Goal: Information Seeking & Learning: Learn about a topic

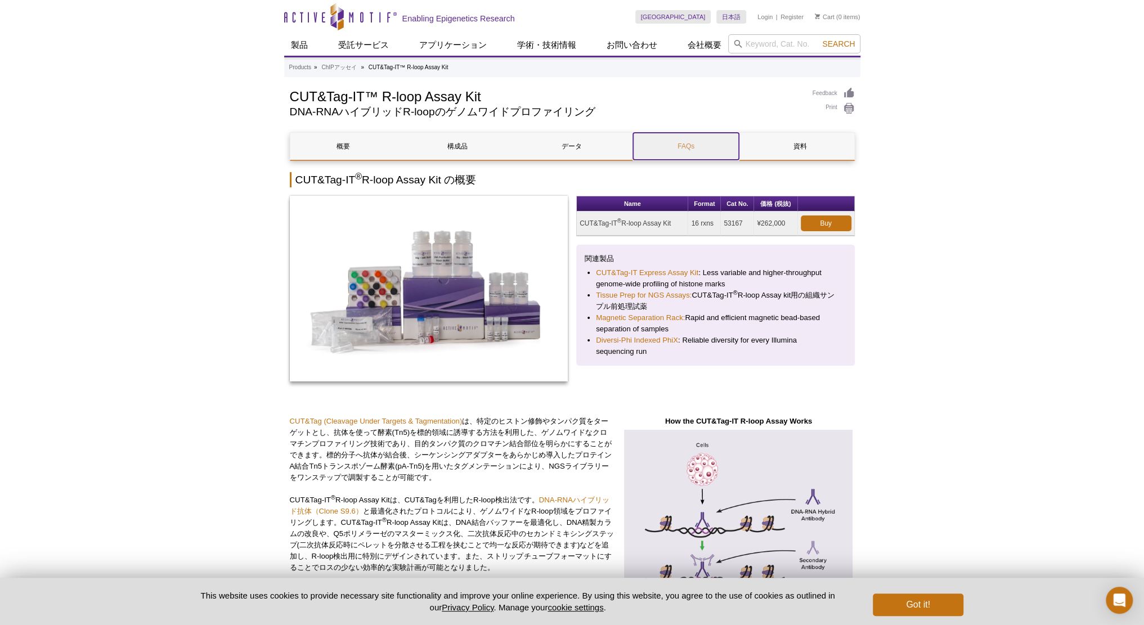
click at [660, 144] on link "FAQs" at bounding box center [686, 146] width 106 height 27
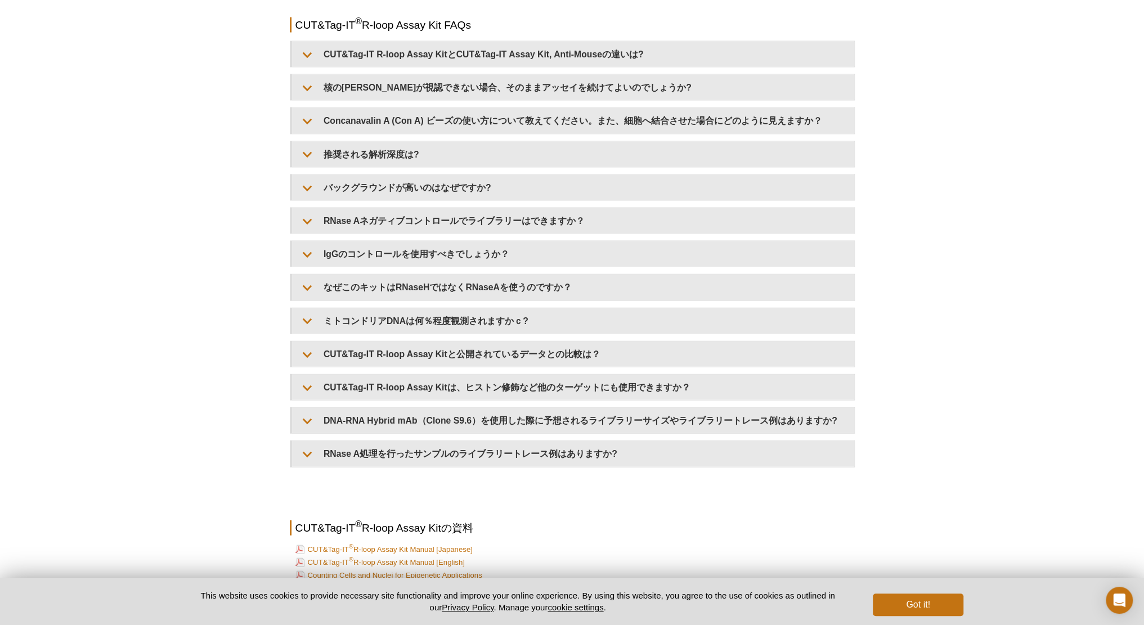
scroll to position [1865, 0]
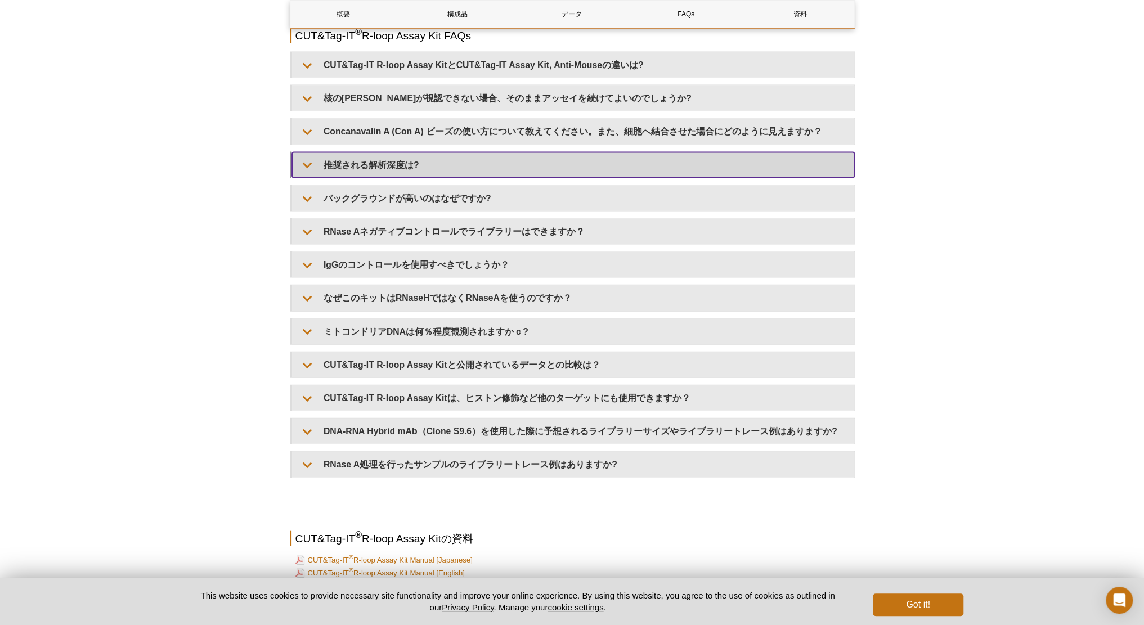
click at [448, 177] on summary "推奨される解析深度は?" at bounding box center [573, 165] width 562 height 25
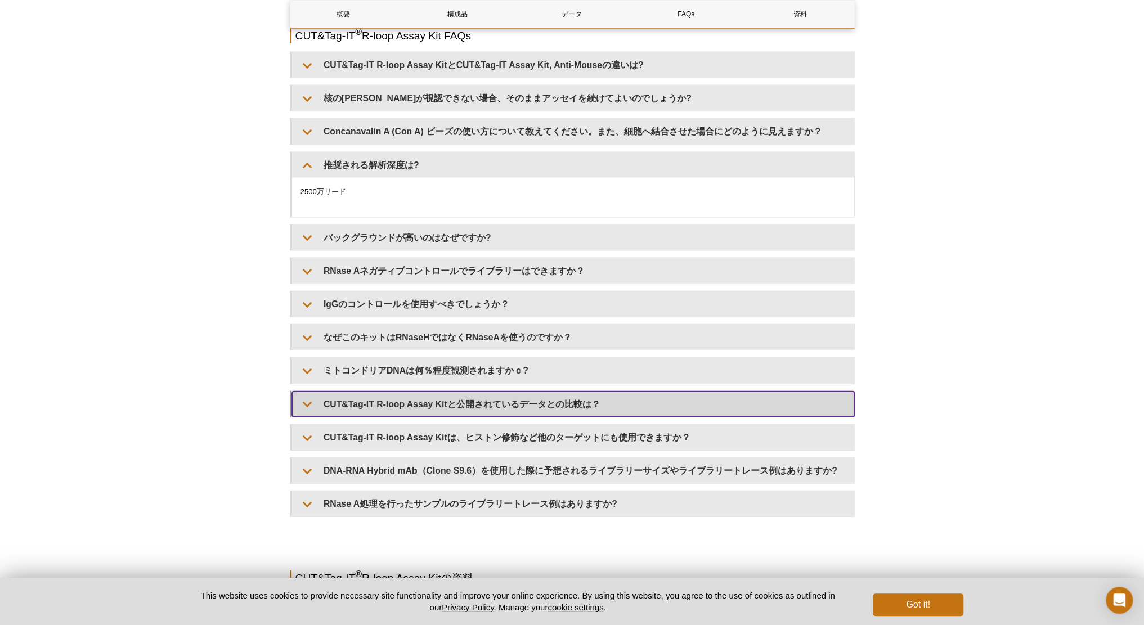
click at [408, 412] on summary "CUT&Tag-IT R-loop Assay Kitと公開されているデータとの比較は？" at bounding box center [573, 404] width 562 height 25
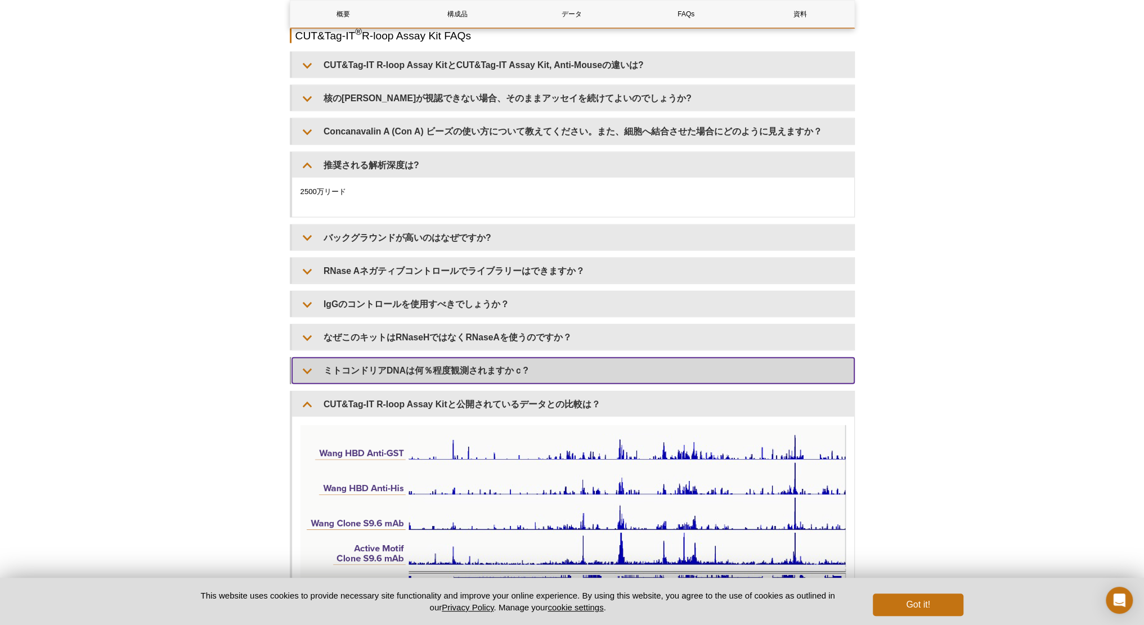
click at [406, 383] on summary "ミトコンドリアDNAは何％程度観測されますかｃ?" at bounding box center [573, 370] width 562 height 25
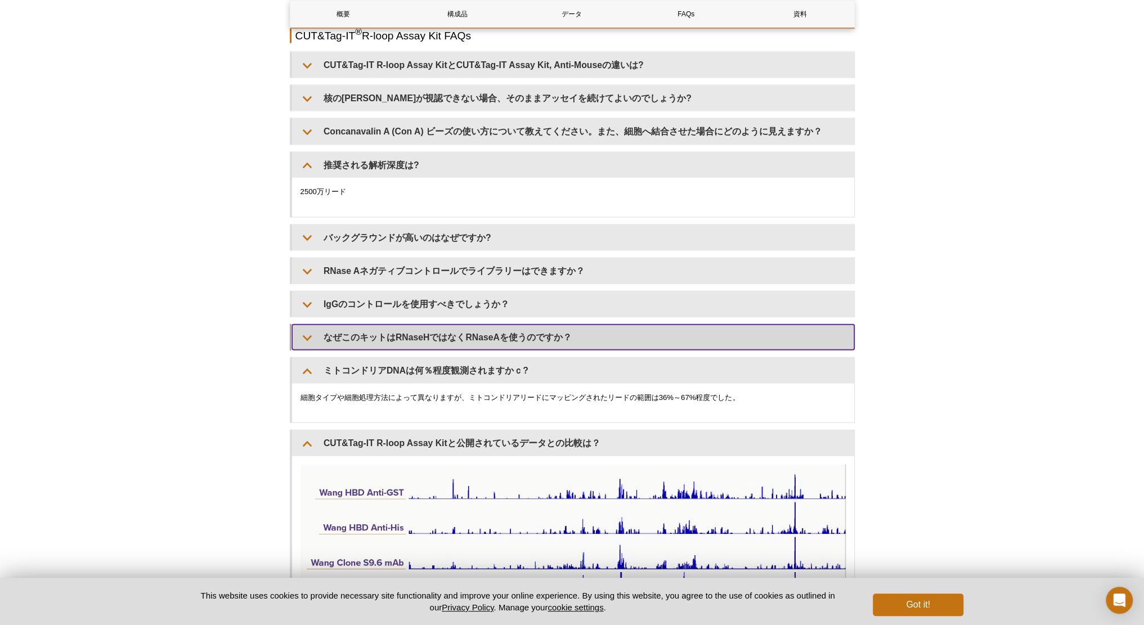
drag, startPoint x: 411, startPoint y: 346, endPoint x: 413, endPoint y: 332, distance: 14.8
click at [412, 346] on summary "なぜこのキットはRNaseHではなくRNaseAを使うのですか？" at bounding box center [573, 337] width 562 height 25
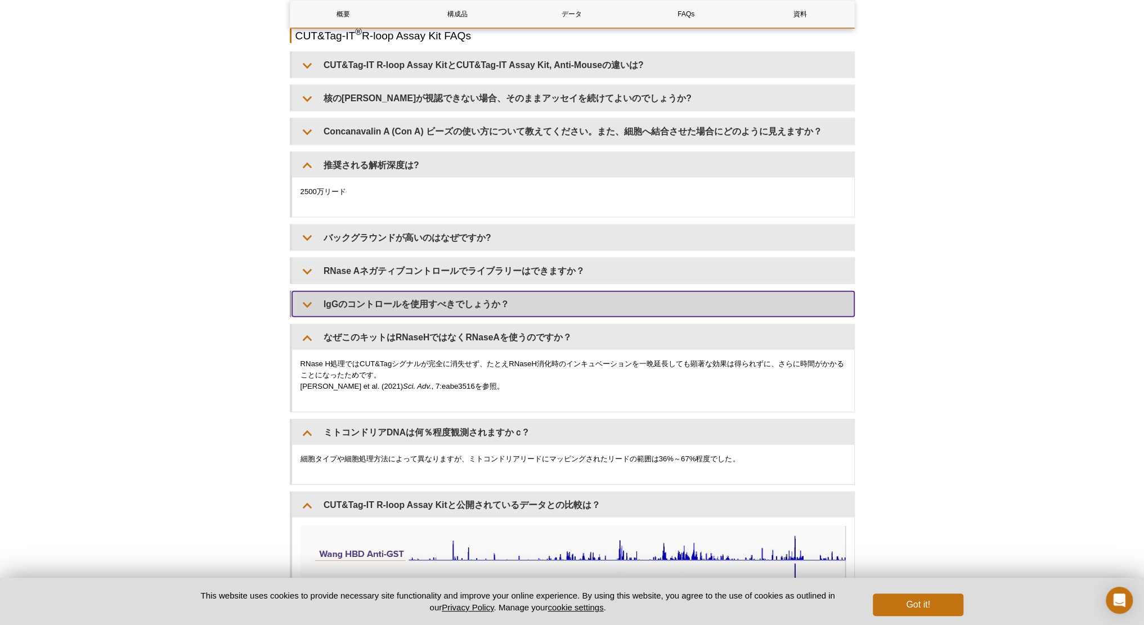
drag, startPoint x: 413, startPoint y: 315, endPoint x: 416, endPoint y: 303, distance: 12.2
click at [414, 314] on summary "IgGのコントロールを使用すべきでしょうか？" at bounding box center [573, 304] width 562 height 25
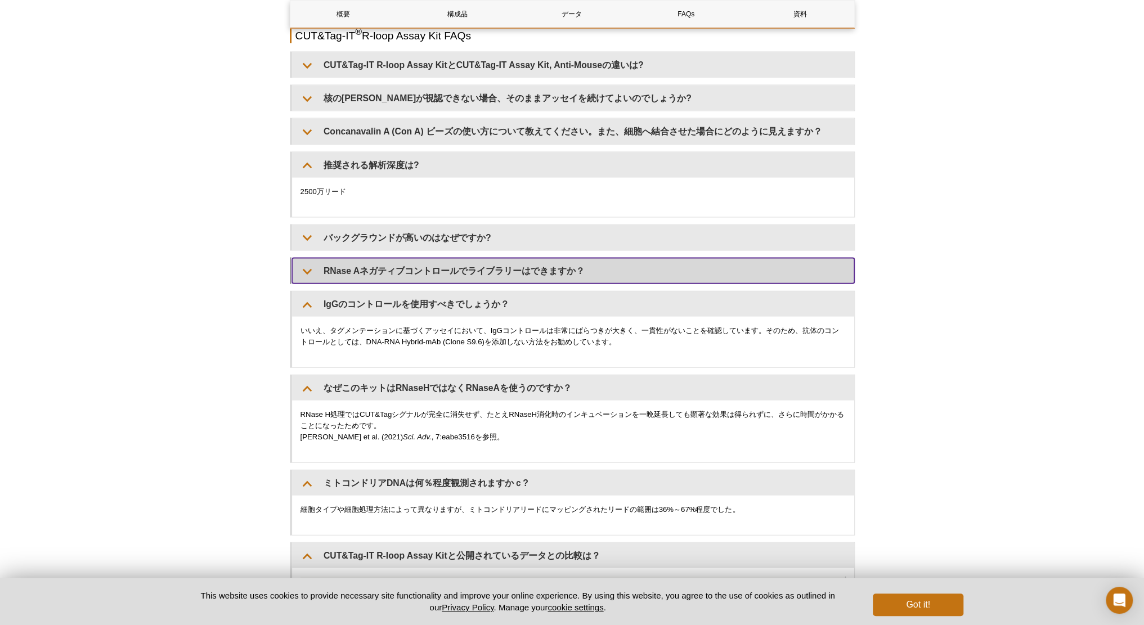
click at [417, 273] on summary "RNase Aネガティブコントロールでライブラリーはできますか？" at bounding box center [573, 270] width 562 height 25
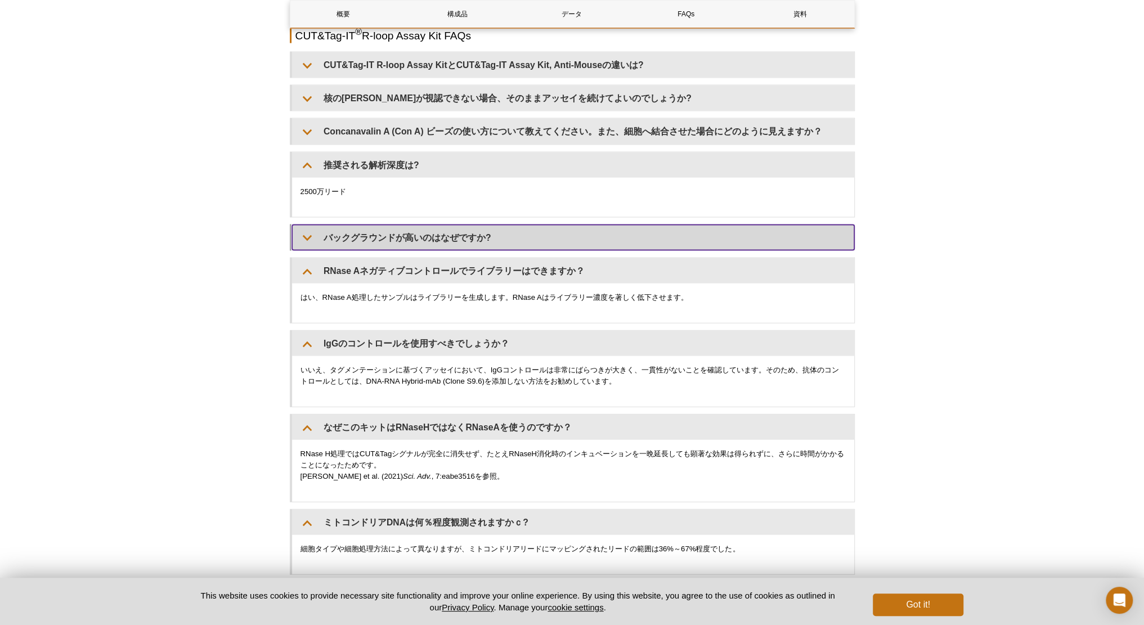
click at [411, 249] on summary "バックグラウンドが高いのはなぜですか?" at bounding box center [573, 237] width 562 height 25
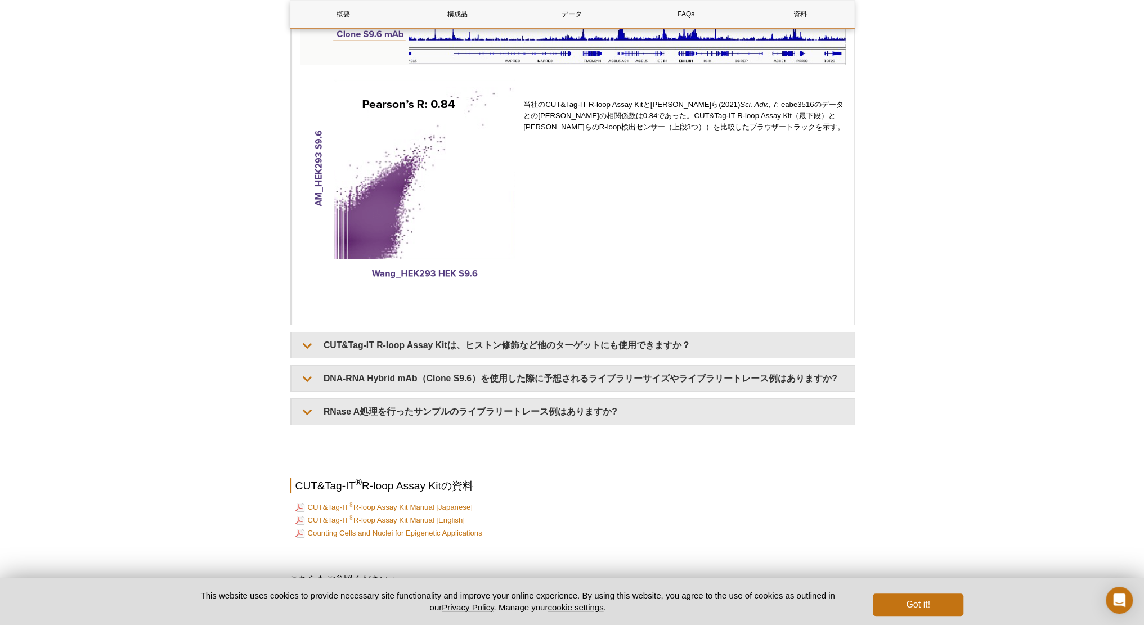
scroll to position [3410, 0]
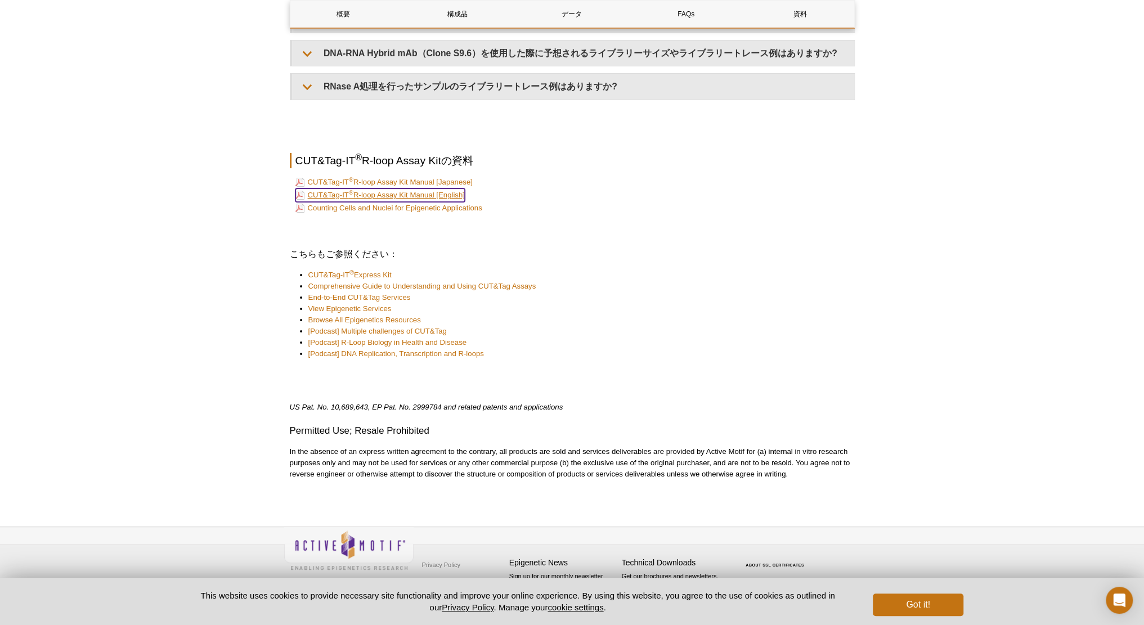
click at [420, 194] on link "CUT&Tag-IT ® R-loop Assay Kit Manual [English]" at bounding box center [380, 196] width 169 height 14
